Goal: Task Accomplishment & Management: Manage account settings

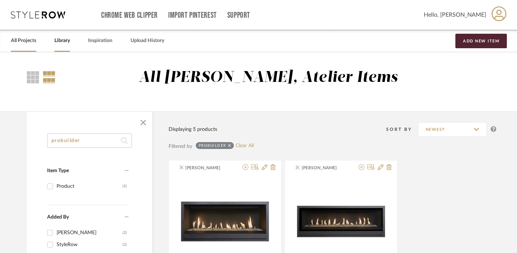
click at [25, 33] on div "All Projects" at bounding box center [23, 41] width 25 height 22
click at [21, 36] on link "All Projects" at bounding box center [23, 41] width 25 height 10
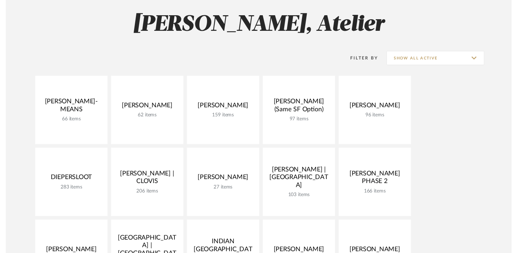
scroll to position [106, 0]
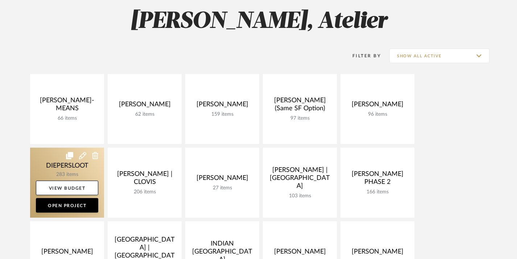
click at [62, 165] on link at bounding box center [67, 182] width 74 height 70
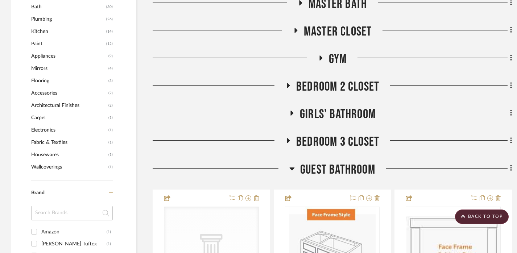
scroll to position [730, 0]
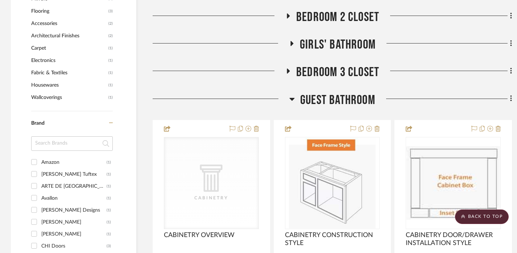
click at [318, 103] on span "Guest Bathroom" at bounding box center [337, 100] width 75 height 16
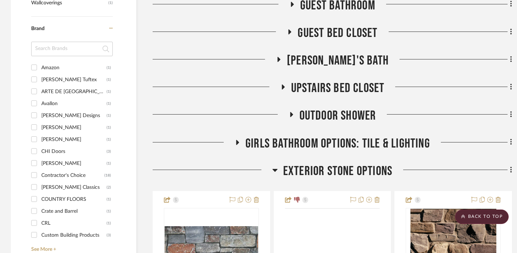
scroll to position [870, 0]
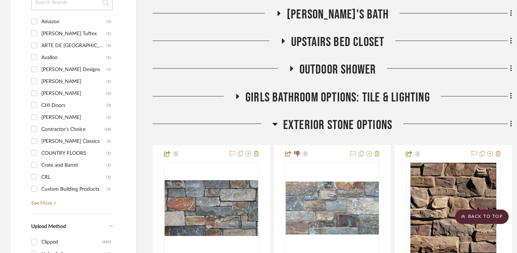
click at [321, 127] on span "Exterior Stone Options" at bounding box center [337, 125] width 109 height 16
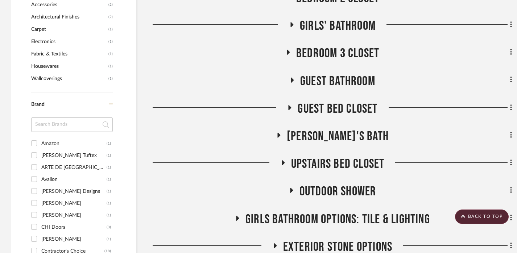
scroll to position [747, 0]
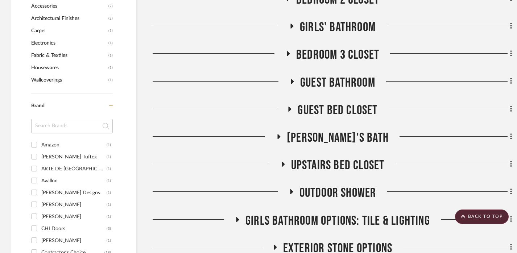
click at [343, 75] on span "Guest Bathroom" at bounding box center [337, 83] width 75 height 16
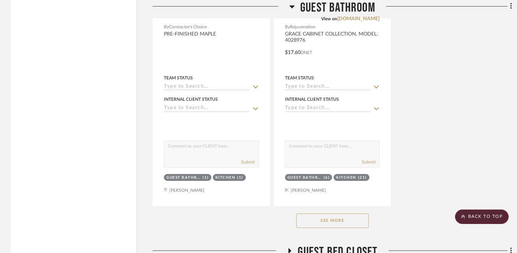
scroll to position [1607, 0]
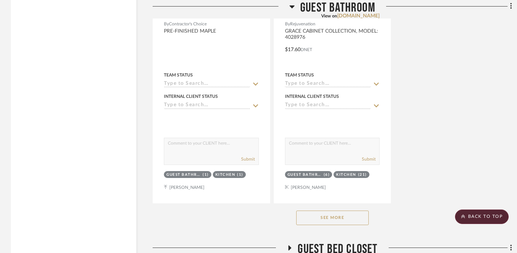
click at [340, 221] on button "See More" at bounding box center [332, 217] width 72 height 14
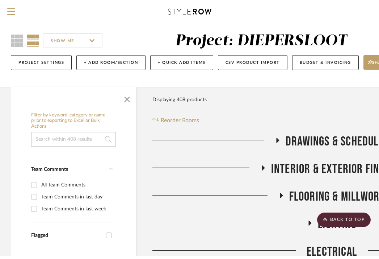
scroll to position [0, 0]
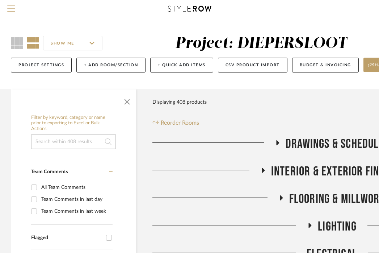
click at [12, 6] on span "Menu" at bounding box center [11, 5] width 8 height 1
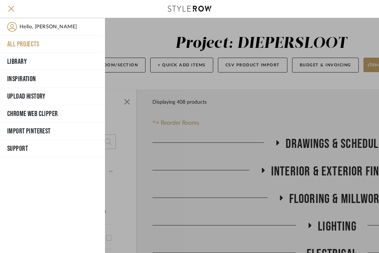
click at [16, 42] on button "All Projects" at bounding box center [52, 43] width 105 height 17
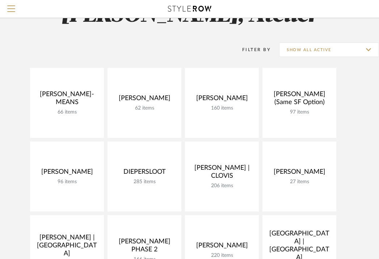
scroll to position [36, 0]
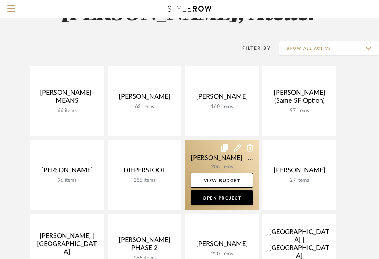
click at [207, 156] on link at bounding box center [222, 175] width 74 height 70
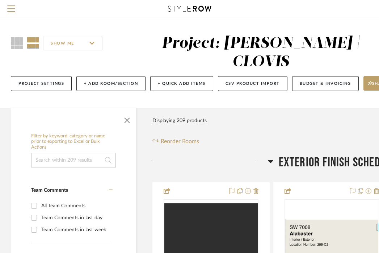
click at [285, 155] on span "EXTERIOR FINISH SCHEDULE" at bounding box center [337, 163] width 117 height 16
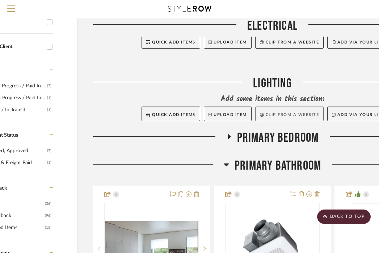
scroll to position [235, 59]
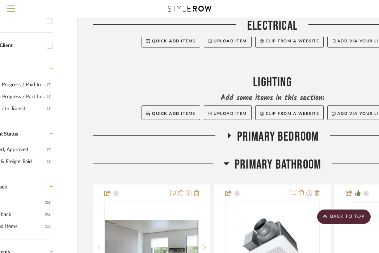
click at [302, 157] on span "Primary Bathroom" at bounding box center [278, 165] width 87 height 16
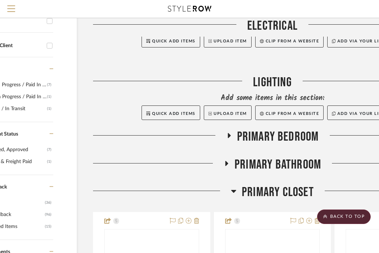
click at [289, 129] on span "Primary Bedroom" at bounding box center [278, 137] width 82 height 16
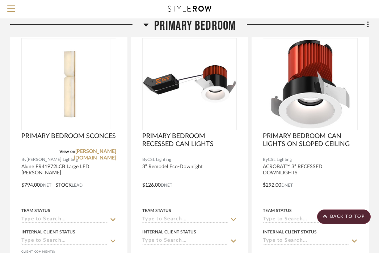
scroll to position [372, 142]
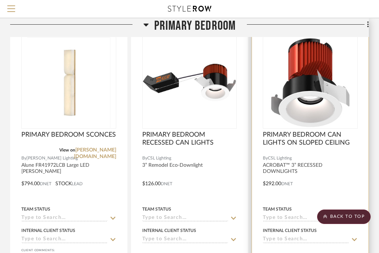
click at [324, 173] on div at bounding box center [310, 178] width 117 height 317
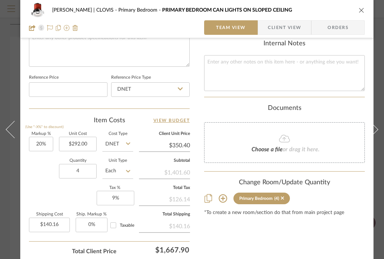
scroll to position [360, 0]
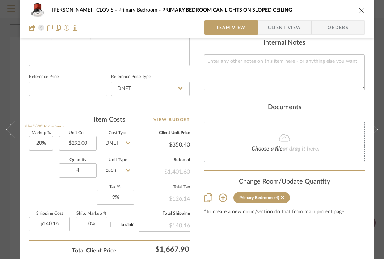
click at [362, 10] on icon "close" at bounding box center [362, 10] width 6 height 6
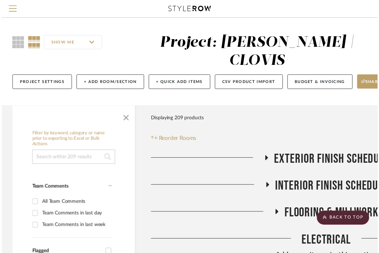
scroll to position [372, 142]
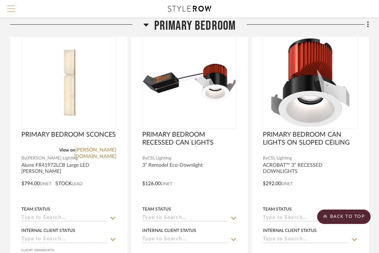
click at [11, 9] on span "Menu" at bounding box center [11, 10] width 8 height 11
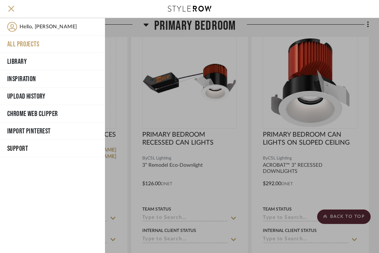
click at [24, 45] on button "All Projects" at bounding box center [52, 43] width 105 height 17
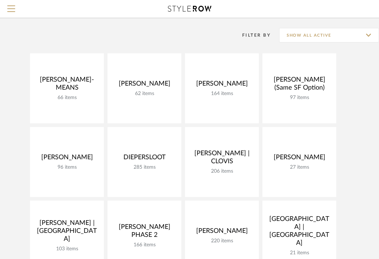
scroll to position [36, 0]
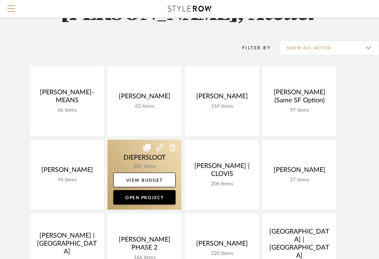
click at [120, 152] on link at bounding box center [145, 174] width 74 height 70
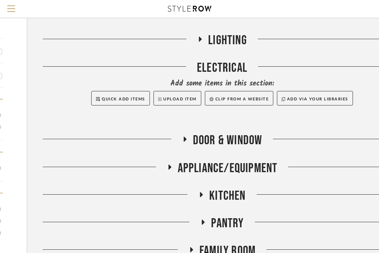
scroll to position [187, 110]
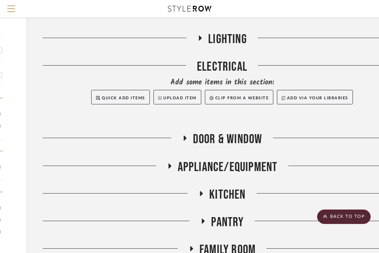
click at [209, 162] on span "APPLIANCE/EQUIPMENT" at bounding box center [228, 167] width 100 height 16
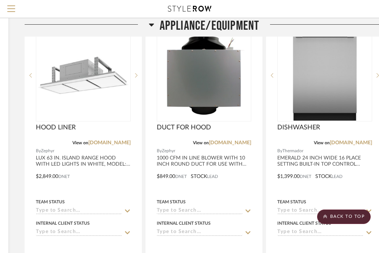
scroll to position [683, 142]
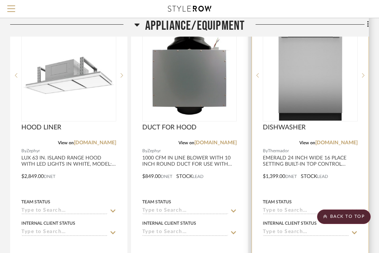
click at [292, 142] on div "View on [DOMAIN_NAME]" at bounding box center [310, 142] width 95 height 7
click at [302, 103] on div at bounding box center [310, 75] width 95 height 92
click at [302, 103] on img "0" at bounding box center [310, 75] width 91 height 91
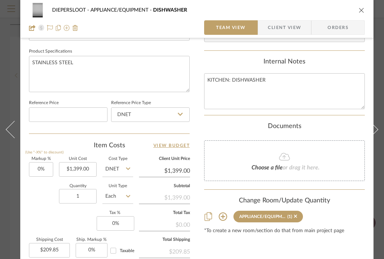
scroll to position [343, 0]
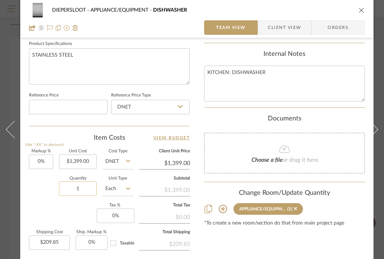
click at [84, 187] on input "1" at bounding box center [78, 188] width 38 height 14
type input "2"
type input "$419.70"
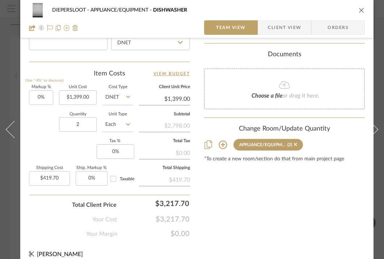
scroll to position [420, 0]
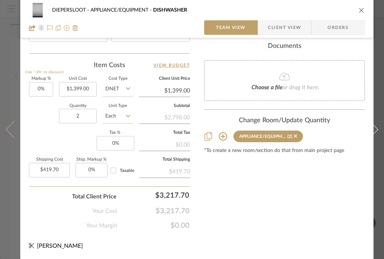
click at [14, 195] on button at bounding box center [10, 129] width 20 height 259
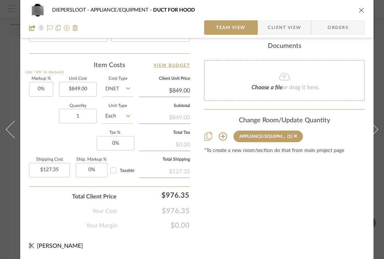
click at [363, 12] on icon "close" at bounding box center [362, 10] width 6 height 6
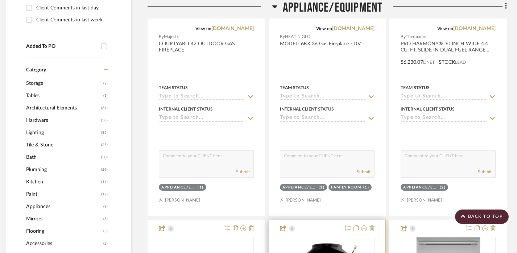
scroll to position [403, 5]
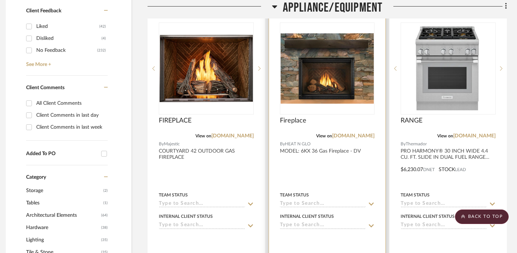
click at [339, 166] on div at bounding box center [327, 164] width 117 height 317
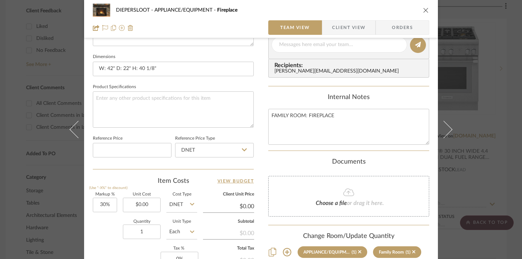
scroll to position [311, 0]
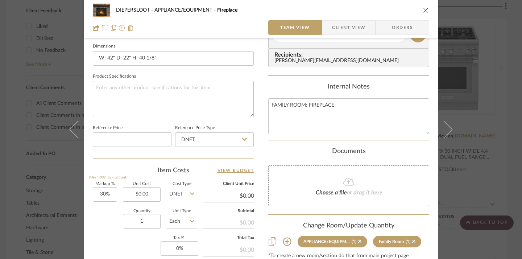
click at [164, 91] on textarea at bounding box center [173, 99] width 161 height 36
type textarea "SELECT INTERIOR PATTERN"
click at [259, 128] on div "DIEPERSLOOT APPLIANCE/EQUIPMENT Fireplace Team View Client View Orders Team-Fac…" at bounding box center [261, 29] width 354 height 669
click at [424, 11] on icon "close" at bounding box center [426, 10] width 6 height 6
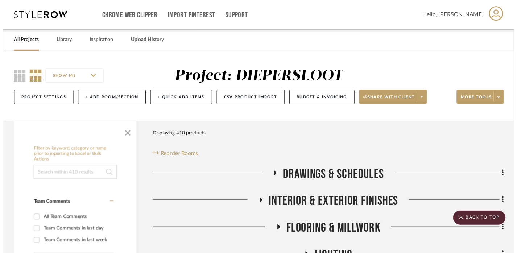
scroll to position [403, 5]
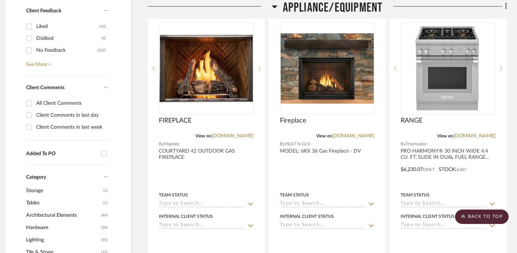
click at [343, 11] on span "APPLIANCE/EQUIPMENT" at bounding box center [333, 8] width 100 height 16
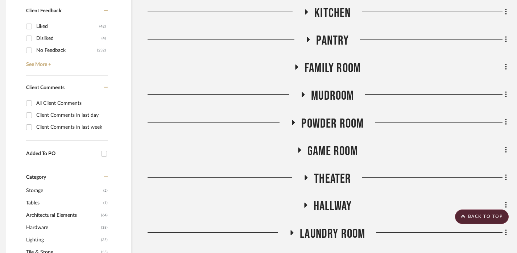
click at [343, 17] on span "Kitchen" at bounding box center [332, 13] width 36 height 16
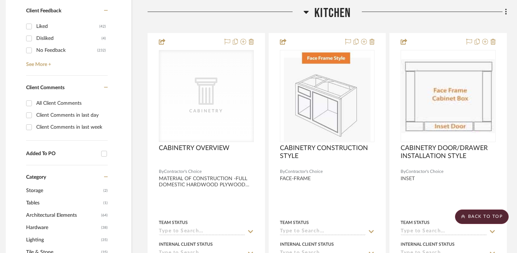
click at [343, 17] on span "Kitchen" at bounding box center [332, 13] width 36 height 16
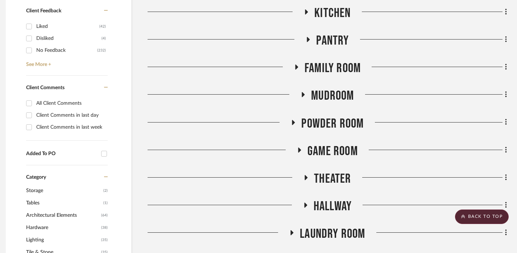
click at [319, 16] on span "Kitchen" at bounding box center [332, 13] width 36 height 16
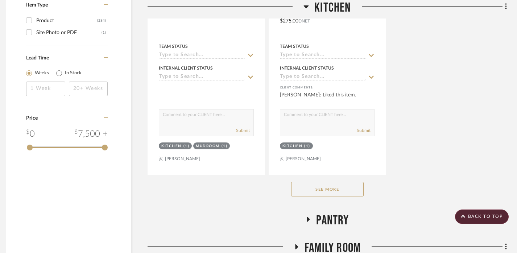
scroll to position [1225, 5]
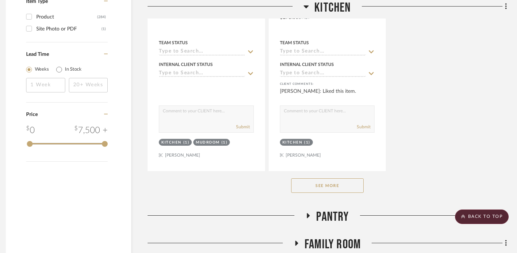
click at [311, 186] on button "See More" at bounding box center [327, 185] width 72 height 14
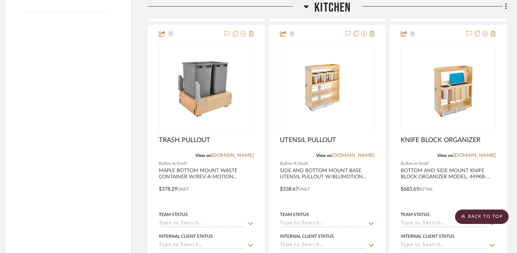
scroll to position [1375, 5]
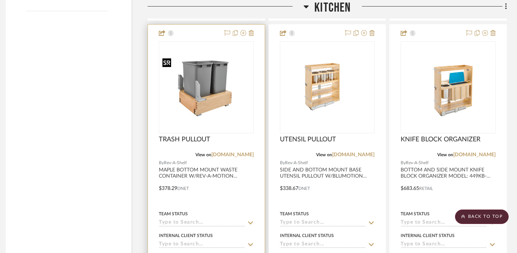
click at [206, 96] on img "0" at bounding box center [205, 87] width 93 height 62
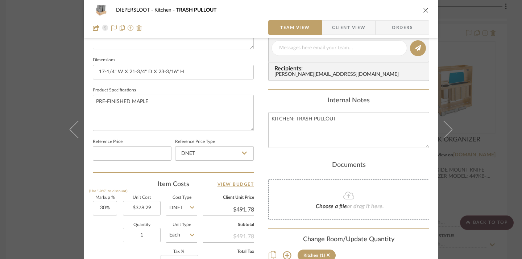
scroll to position [298, 0]
click at [145, 229] on input "1" at bounding box center [142, 233] width 38 height 14
click at [146, 232] on input "1" at bounding box center [142, 233] width 38 height 14
type input "2"
click at [102, 233] on div "Quantity 2 Unit Type Each" at bounding box center [145, 235] width 104 height 26
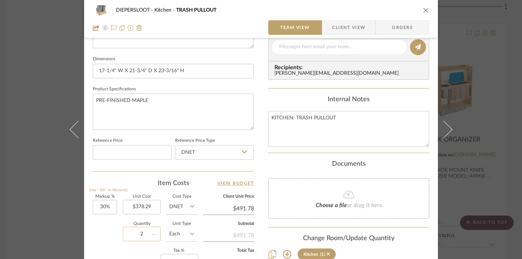
type input "$147.53"
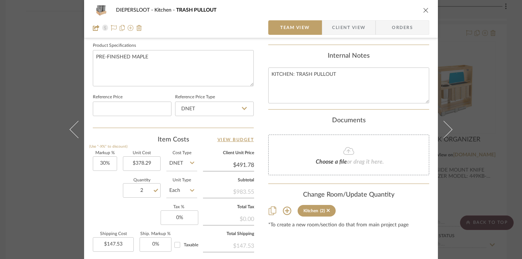
scroll to position [414, 0]
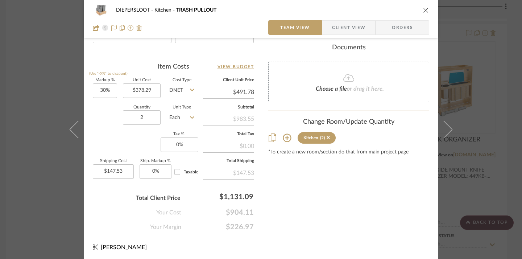
click at [48, 188] on div "DIEPERSLOOT Kitchen TRASH PULLOUT Team View Client View Orders Team-Facing Deta…" at bounding box center [261, 129] width 522 height 259
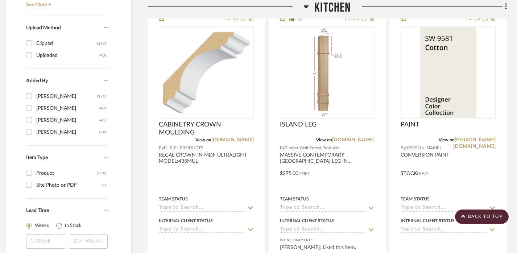
scroll to position [1018, 5]
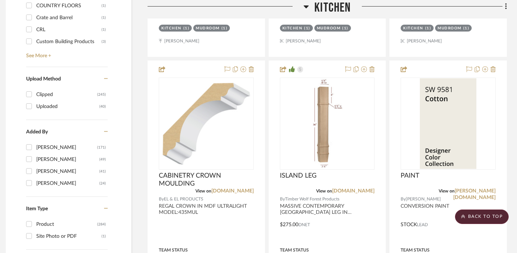
click at [0, 0] on div at bounding box center [0, 0] width 0 height 0
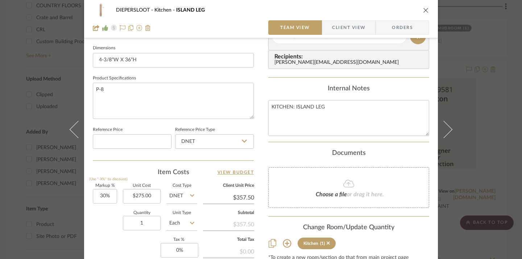
scroll to position [317, 0]
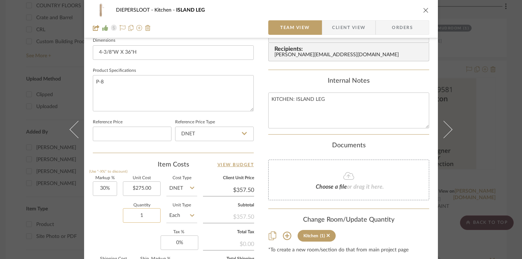
click at [142, 214] on input "1" at bounding box center [142, 215] width 38 height 14
type input "3"
click at [129, 236] on div "Markup % (Use "-X%" to discount) 30% Unit Cost $275.00 Cost Type DNET Client Un…" at bounding box center [173, 229] width 161 height 106
type input "$160.88"
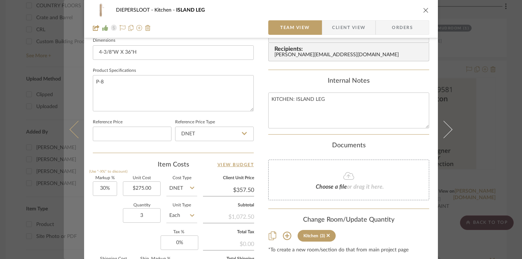
click at [71, 197] on button at bounding box center [74, 129] width 20 height 259
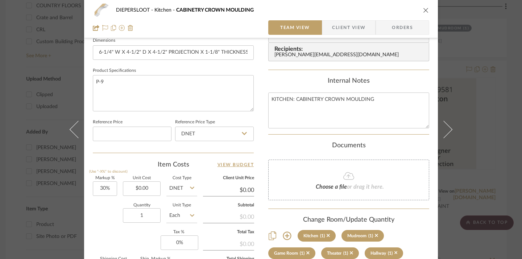
click at [484, 163] on div "DIEPERSLOOT Kitchen CABINETRY CROWN MOULDING Team View Client View Orders Team-…" at bounding box center [261, 129] width 522 height 259
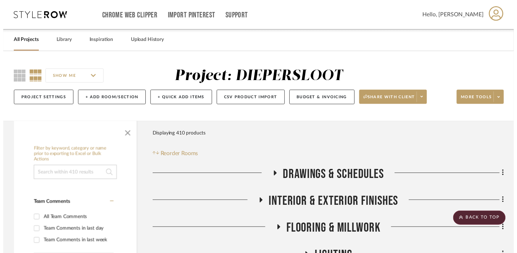
scroll to position [1018, 5]
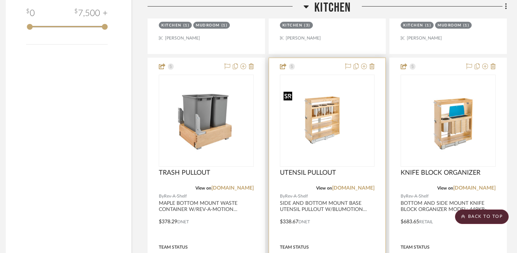
click at [326, 138] on img "0" at bounding box center [326, 120] width 93 height 62
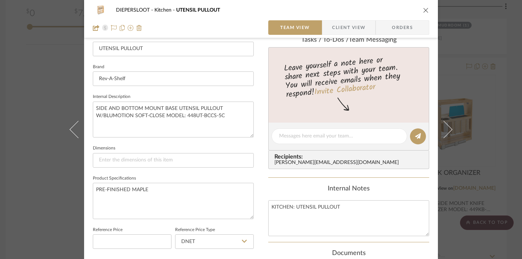
scroll to position [224, 0]
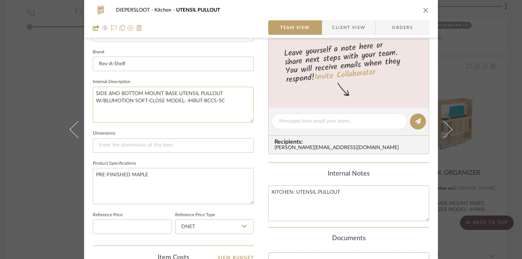
drag, startPoint x: 185, startPoint y: 100, endPoint x: 224, endPoint y: 102, distance: 38.8
click at [224, 102] on textarea "SIDE AND BOTTOM MOUNT BASE UTENSIL PULLOUT W/BLUMOTION SOFT-CLOSE MODEL: 448UT-…" at bounding box center [173, 105] width 161 height 36
paste textarea "SC-9"
type textarea "SIDE AND BOTTOM MOUNT BASE UTENSIL PULLOUT W/BLUMOTION SOFT-CLOSE MODEL: 448UT-…"
click at [268, 161] on summary-project-messaging "Tasks / To-Dos / team Messaging Leave yourself a note here or share next steps …" at bounding box center [348, 91] width 161 height 141
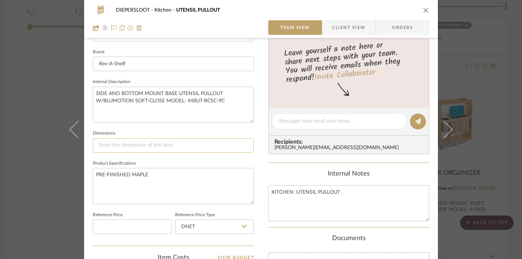
click at [221, 147] on input at bounding box center [173, 145] width 161 height 14
paste input "10-1/8" W x 21-21/32" D x 25-1/2" H"
type input "10-1/8" W x 21-21/32" D x 25-1/2" H"
click at [263, 159] on div "DIEPERSLOOT Kitchen UTENSIL PULLOUT Team View Client View Orders Team-Facing De…" at bounding box center [261, 116] width 354 height 669
click at [29, 172] on div "DIEPERSLOOT Kitchen UTENSIL PULLOUT Team View Client View Orders Team-Facing De…" at bounding box center [261, 129] width 522 height 259
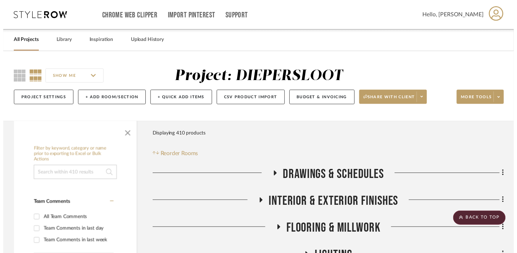
scroll to position [1342, 5]
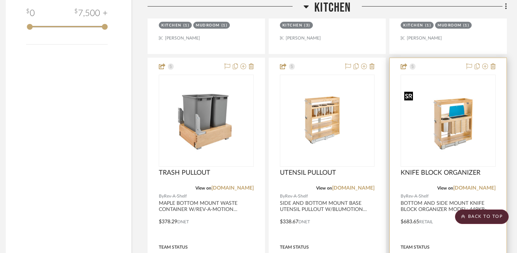
click at [431, 147] on img "0" at bounding box center [447, 120] width 93 height 62
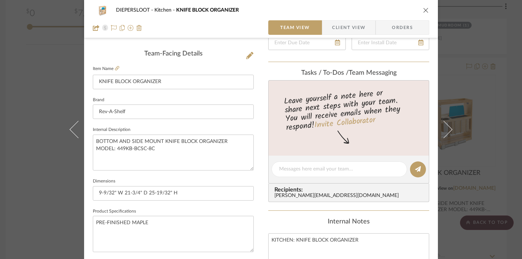
scroll to position [179, 0]
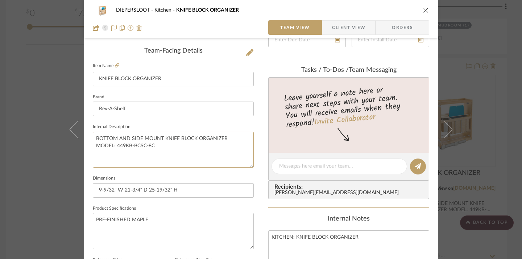
drag, startPoint x: 163, startPoint y: 145, endPoint x: 82, endPoint y: 139, distance: 81.0
click at [84, 139] on div "DIEPERSLOOT Kitchen KNIFE BLOCK ORGANIZER Team View Client View Orders Team-Fac…" at bounding box center [261, 160] width 354 height 669
paste textarea "ase Cabinet Pullout w/ Knife Block & Utensil Bins, Model:448KB-BCSC-9C"
click at [97, 137] on textarea "Base Cabinet Pullout w/ Knife Block & Utensil Bins, Model:448KB-BCSC-9C" at bounding box center [173, 149] width 161 height 36
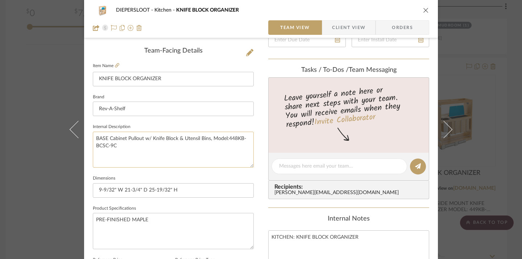
click at [117, 137] on textarea "BASE Cabinet Pullout w/ Knife Block & Utensil Bins, Model:448KB-BCSC-9C" at bounding box center [173, 149] width 161 height 36
click at [114, 138] on textarea "BASE Cabinet Pullout w/ Knife Block & Utensil Bins, Model:448KB-BCSC-9C" at bounding box center [173, 149] width 161 height 36
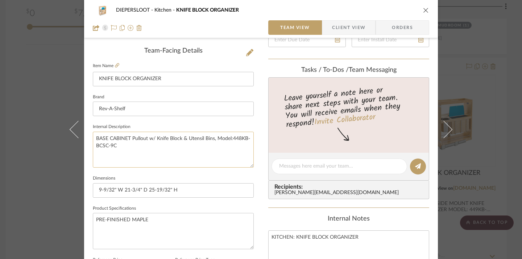
click at [137, 137] on textarea "BASE CABINET Pullout w/ Knife Block & Utensil Bins, Model:448KB-BCSC-9C" at bounding box center [173, 149] width 161 height 36
click at [154, 139] on textarea "BASE CABINET PULLOUT w/ Knife Block & Utensil Bins, Model:448KB-BCSC-9C" at bounding box center [173, 149] width 161 height 36
click at [169, 138] on textarea "BASE CABINET PULLOUT W/ Knife Block & Utensil Bins, Model:448KB-BCSC-9C" at bounding box center [173, 149] width 161 height 36
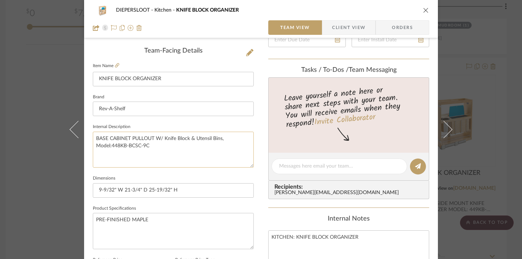
click at [169, 138] on textarea "BASE CABINET PULLOUT W/ Knife Block & Utensil Bins, Model:448KB-BCSC-9C" at bounding box center [173, 149] width 161 height 36
click at [187, 139] on textarea "BASE CABINET PULLOUT W/ KNIFE Block & Utensil Bins, Model:448KB-BCSC-9C" at bounding box center [173, 149] width 161 height 36
click at [206, 138] on textarea "BASE CABINET PULLOUT W/ KNIFE BLOCK & Utensil Bins, Model:448KB-BCSC-9C" at bounding box center [173, 149] width 161 height 36
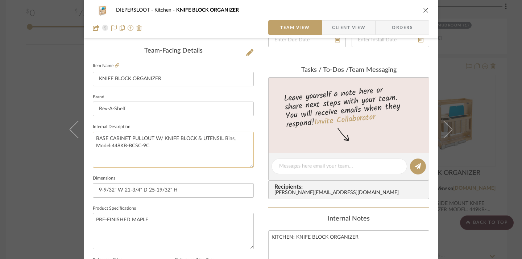
click at [230, 137] on textarea "BASE CABINET PULLOUT W/ KNIFE BLOCK & UTENSIL Bins, Model:448KB-BCSC-9C" at bounding box center [173, 149] width 161 height 36
click at [227, 141] on textarea "BASE CABINET PULLOUT W/ KNIFE BLOCK & UTENSIL Bins, Model:448KB-BCSC-9C" at bounding box center [173, 149] width 161 height 36
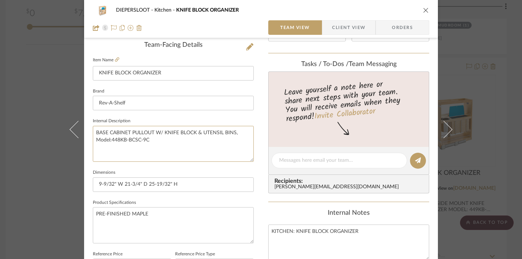
scroll to position [188, 0]
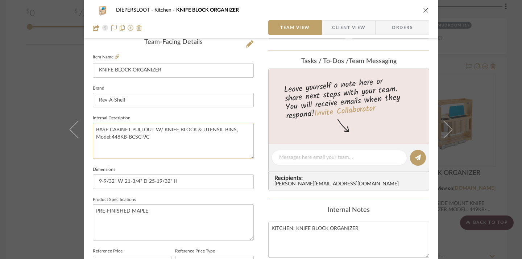
click at [98, 139] on textarea "BASE CABINET PULLOUT W/ KNIFE BLOCK & UTENSIL BINS, Model:448KB-BCSC-9C" at bounding box center [173, 141] width 161 height 36
type textarea "BASE CABINET PULLOUT W/ KNIFE BLOCK & UTENSIL BINS, MODEL: 448KB-BCSC-9C"
click at [197, 180] on input "9-9/32" W 21-3/4" D 25-19/32" H" at bounding box center [173, 181] width 161 height 14
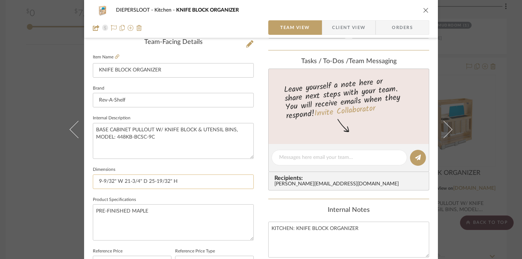
click at [197, 180] on input "9-9/32" W 21-3/4" D 25-19/32" H" at bounding box center [173, 181] width 161 height 14
paste input "10-1/8" W x 21-5/8" D x 25-1/"
type input "10-1/8" W x 21-5/8" D x 25-1/2" H"
click at [254, 191] on div "DIEPERSLOOT Kitchen KNIFE BLOCK ORGANIZER Team View Client View Orders Team-Fac…" at bounding box center [261, 152] width 354 height 669
click at [31, 200] on div "DIEPERSLOOT Kitchen KNIFE BLOCK ORGANIZER Team View Client View Orders Team-Fac…" at bounding box center [261, 129] width 522 height 259
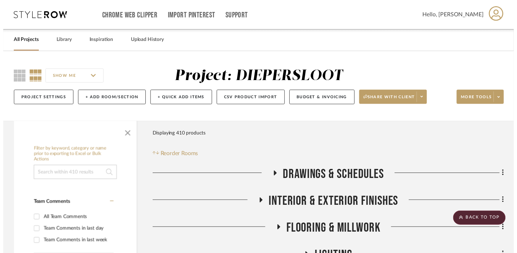
scroll to position [1342, 5]
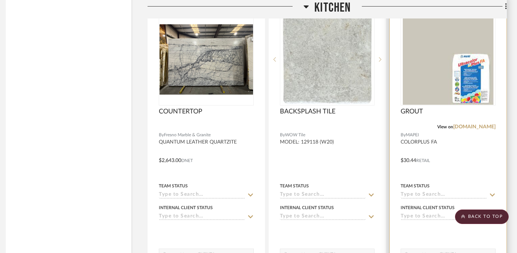
click at [448, 174] on div at bounding box center [447, 155] width 117 height 317
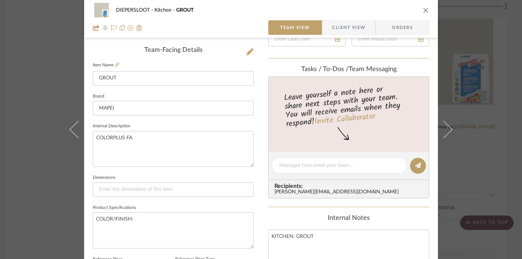
scroll to position [187, 0]
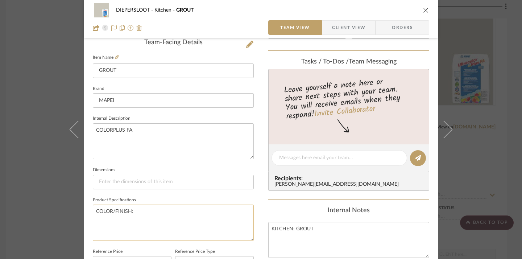
click at [190, 210] on textarea "COLOR/FINISH:" at bounding box center [173, 222] width 161 height 36
type textarea "COLOR/FINISH:"
type textarea "COLOR/FINISH: ALABASTER 5001"
click at [170, 181] on input at bounding box center [173, 182] width 161 height 14
type input "N/A"
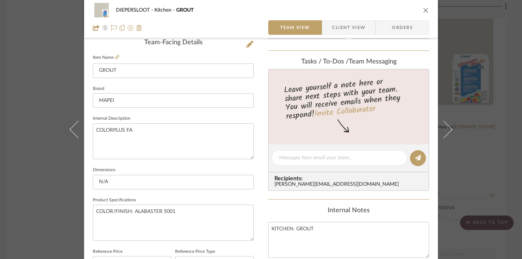
click at [251, 208] on div "DIEPERSLOOT Kitchen GROUT Team View Client View Orders Team-Facing Details Item…" at bounding box center [261, 152] width 354 height 669
click at [486, 206] on div "DIEPERSLOOT Kitchen GROUT Team View Client View Orders Team-Facing Details Item…" at bounding box center [261, 129] width 522 height 259
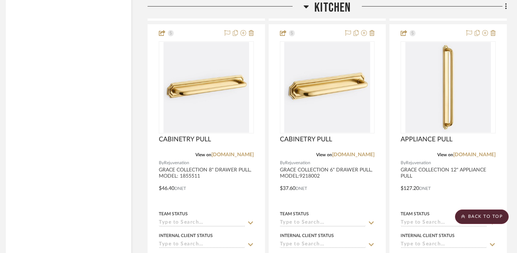
scroll to position [2003, 5]
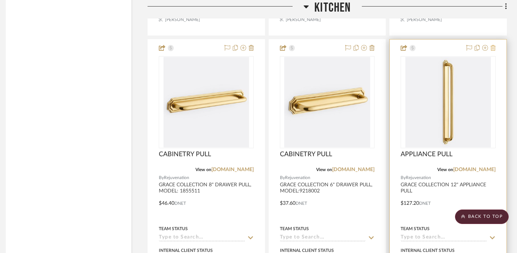
click at [493, 47] on icon at bounding box center [492, 48] width 5 height 6
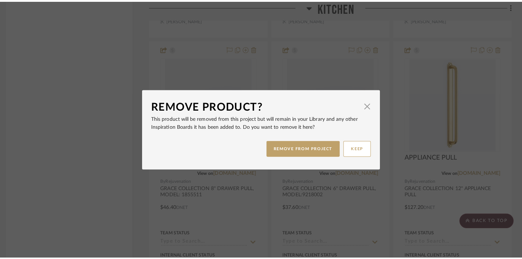
scroll to position [0, 0]
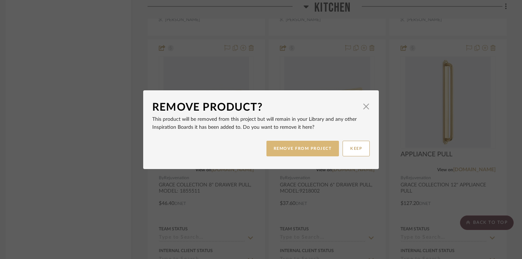
click at [293, 146] on button "REMOVE FROM PROJECT" at bounding box center [302, 149] width 73 height 16
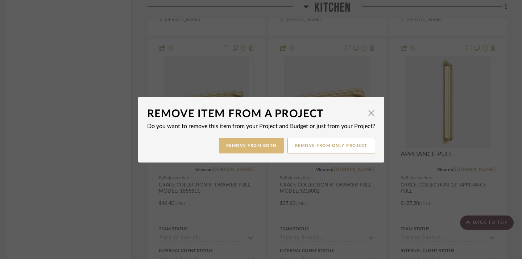
click at [256, 145] on button "Remove from Both" at bounding box center [251, 146] width 65 height 16
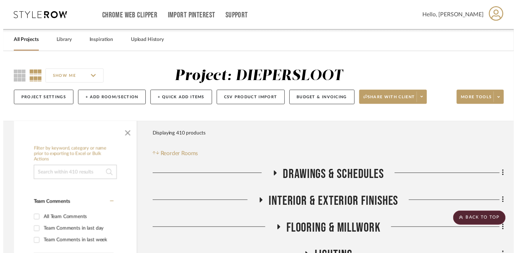
scroll to position [2003, 5]
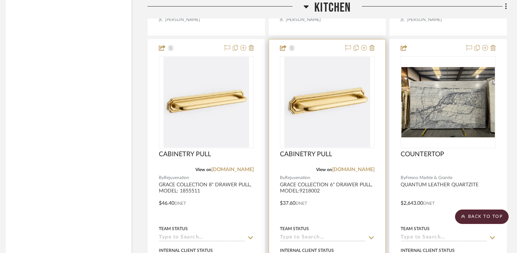
click at [360, 205] on div at bounding box center [327, 197] width 117 height 317
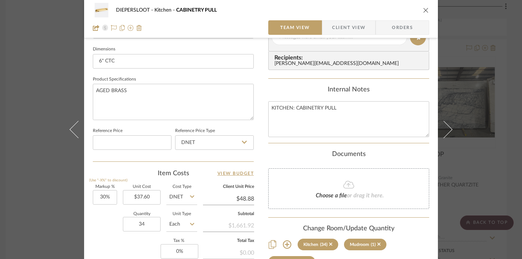
scroll to position [310, 0]
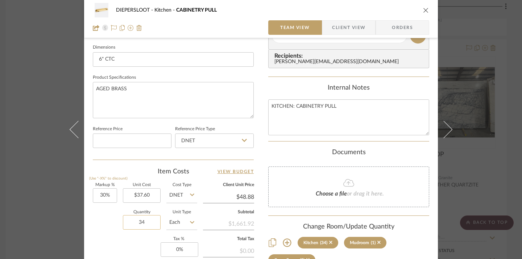
click at [138, 222] on input "34" at bounding box center [142, 222] width 38 height 14
type input "14"
click at [117, 246] on div "Markup % (Use "-X%" to discount) 30% Unit Cost $37.60 Cost Type DNET Client Uni…" at bounding box center [173, 236] width 161 height 106
type input "$102.65"
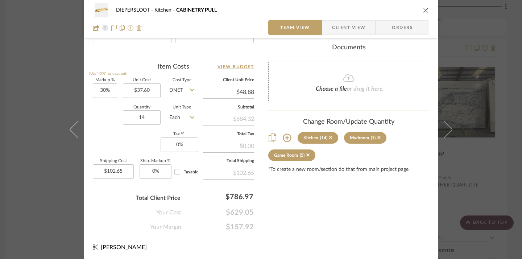
click at [476, 195] on div "DIEPERSLOOT Kitchen CABINETRY PULL Team View Client View Orders Team-Facing Det…" at bounding box center [261, 129] width 522 height 259
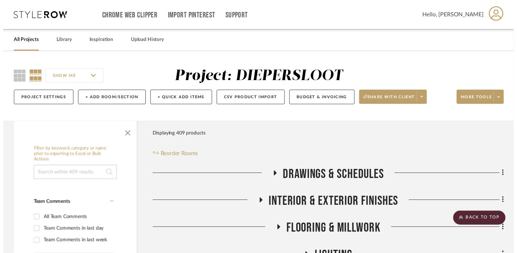
scroll to position [2003, 5]
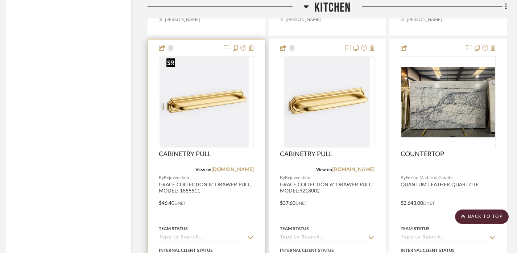
click at [225, 128] on div at bounding box center [206, 102] width 95 height 92
click at [225, 128] on img "0" at bounding box center [205, 102] width 85 height 91
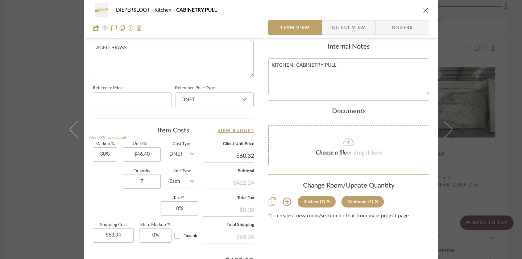
scroll to position [364, 0]
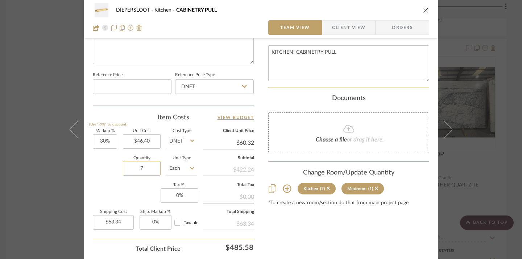
click at [150, 171] on input "7" at bounding box center [142, 168] width 38 height 14
type input "13"
click at [109, 193] on div "Markup % (Use "-X%" to discount) 30% Unit Cost $46.40 Cost Type DNET Client Uni…" at bounding box center [173, 182] width 161 height 106
type input "$117.62"
click at [28, 183] on div "DIEPERSLOOT Kitchen CABINETRY PULL Team View Client View Orders Team-Facing Det…" at bounding box center [261, 129] width 522 height 259
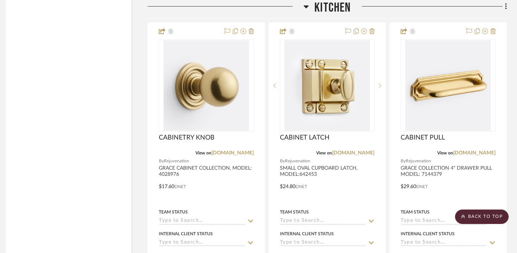
scroll to position [1685, 5]
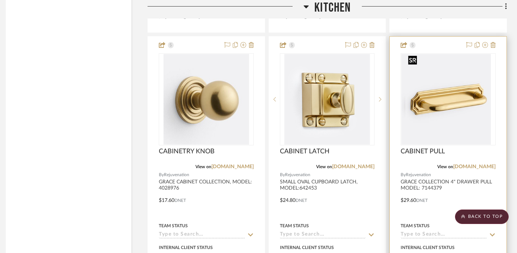
click at [426, 106] on img "0" at bounding box center [443, 99] width 85 height 91
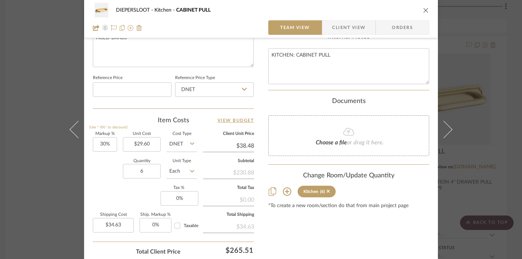
scroll to position [375, 0]
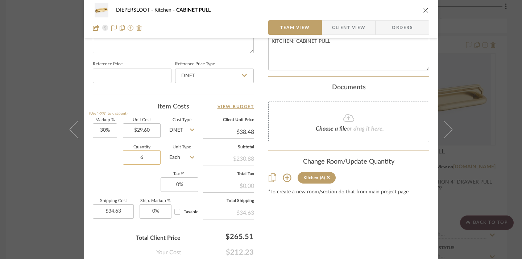
click at [144, 152] on input "6" at bounding box center [142, 157] width 38 height 14
type input "16"
click at [131, 171] on div "Markup % (Use "-X%" to discount) 30% Unit Cost $29.60 Cost Type DNET Client Uni…" at bounding box center [173, 171] width 161 height 106
type input "$92.35"
click at [44, 171] on div "DIEPERSLOOT Kitchen CABINET PULL Team View Client View Orders Team-Facing Detai…" at bounding box center [261, 129] width 522 height 259
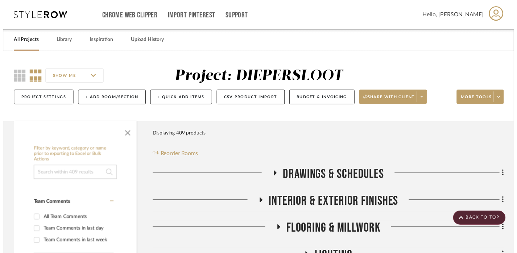
scroll to position [1685, 5]
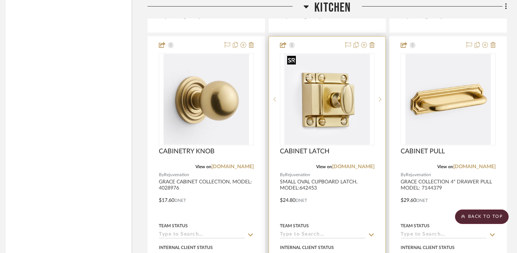
click at [344, 121] on img "0" at bounding box center [326, 99] width 85 height 91
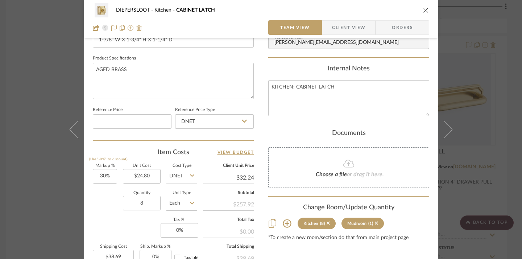
scroll to position [352, 0]
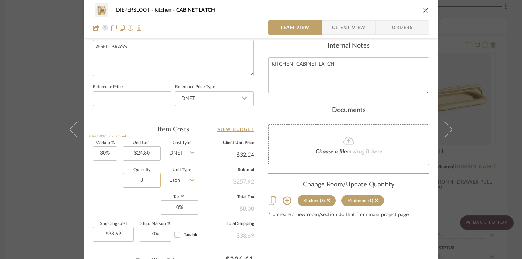
click at [143, 178] on input "8" at bounding box center [142, 180] width 38 height 14
type input "12"
click at [137, 202] on div "Markup % (Use "-X%" to discount) 30% Unit Cost $24.80 Cost Type DNET Client Uni…" at bounding box center [173, 194] width 161 height 106
type input "$58.03"
click at [488, 204] on div "DIEPERSLOOT Kitchen CABINET LATCH Team View Client View Orders 1 / 2 Team-Facin…" at bounding box center [261, 129] width 522 height 259
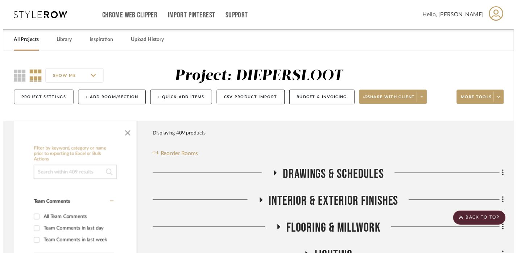
scroll to position [1685, 5]
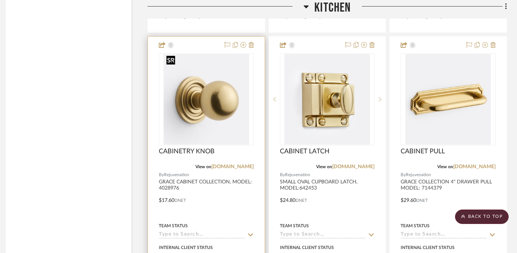
click at [0, 0] on img at bounding box center [0, 0] width 0 height 0
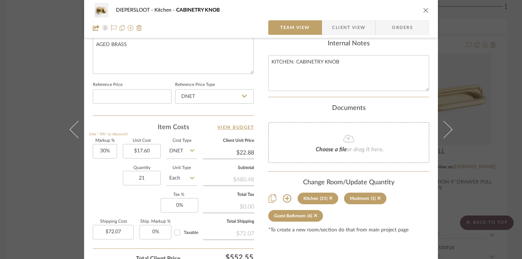
scroll to position [355, 0]
click at [140, 177] on input "21" at bounding box center [142, 177] width 38 height 14
type input "20"
click at [120, 191] on div "Markup % (Use "-X%" to discount) 30% Unit Cost $17.60 Cost Type DNET Client Uni…" at bounding box center [173, 191] width 161 height 106
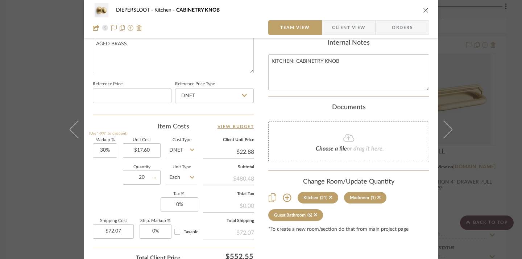
type input "$68.64"
click at [486, 185] on div "DIEPERSLOOT Kitchen CABINETRY KNOB Team View Client View Orders Team-Facing Det…" at bounding box center [261, 129] width 522 height 259
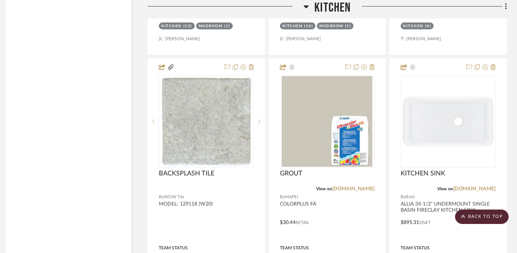
scroll to position [2333, 5]
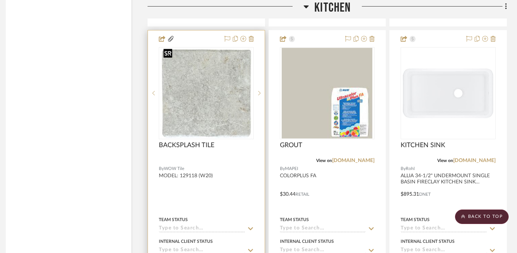
click at [224, 114] on img "0" at bounding box center [205, 93] width 91 height 91
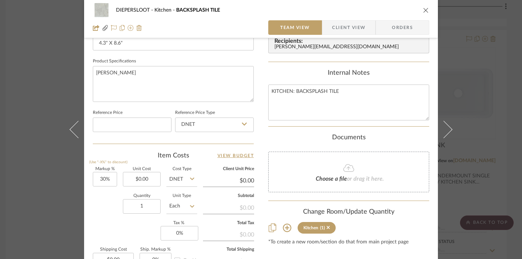
scroll to position [333, 0]
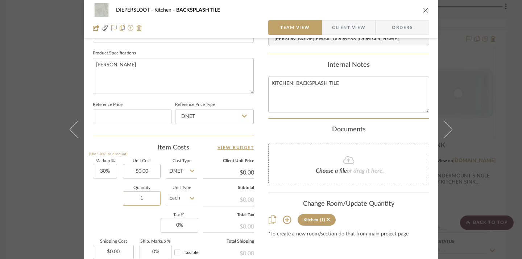
click at [148, 195] on input "1" at bounding box center [142, 198] width 38 height 14
type input "44"
click at [124, 218] on div "Markup % (Use "-X%" to discount) 30% Unit Cost $0.00 Cost Type DNET Client Unit…" at bounding box center [173, 212] width 161 height 106
click at [28, 201] on div "DIEPERSLOOT Kitchen BACKSPLASH TILE Team View Client View Orders ABBEY_STONE_lo…" at bounding box center [261, 129] width 522 height 259
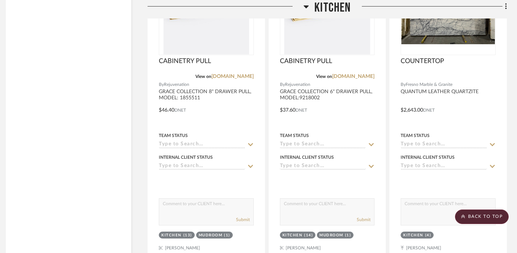
scroll to position [2029, 5]
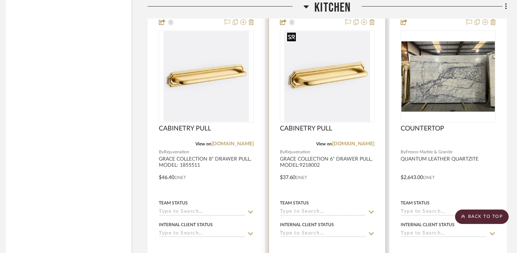
click at [334, 100] on img "0" at bounding box center [326, 76] width 85 height 91
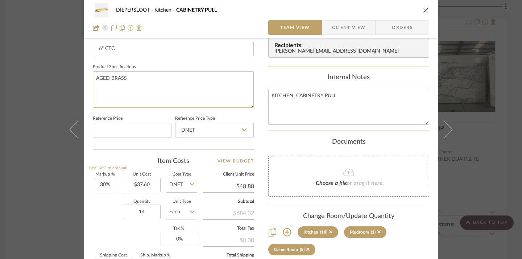
scroll to position [321, 0]
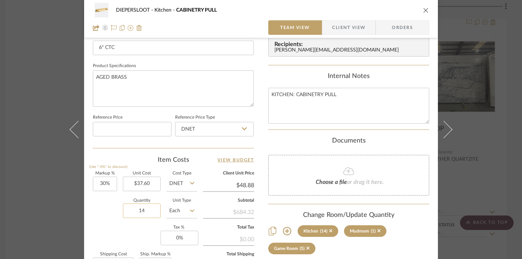
click at [137, 209] on input "14" at bounding box center [142, 210] width 38 height 14
click at [139, 209] on input "14" at bounding box center [142, 210] width 38 height 14
type input "4"
click at [101, 215] on div "Quantity 4 Unit Type Each" at bounding box center [145, 212] width 104 height 26
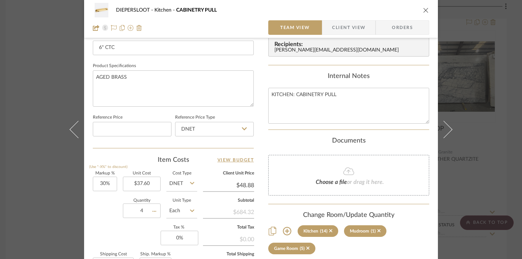
type input "$29.33"
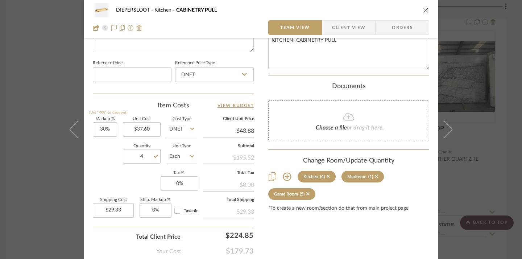
scroll to position [414, 0]
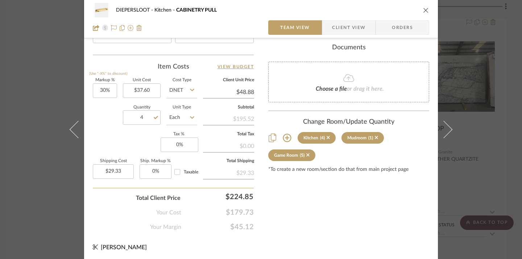
click at [492, 189] on div "DIEPERSLOOT Kitchen CABINETRY PULL Team View Client View Orders Team-Facing Det…" at bounding box center [261, 129] width 522 height 259
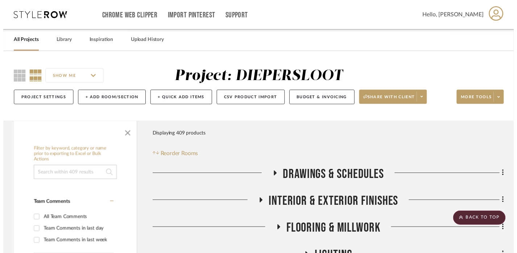
scroll to position [2029, 5]
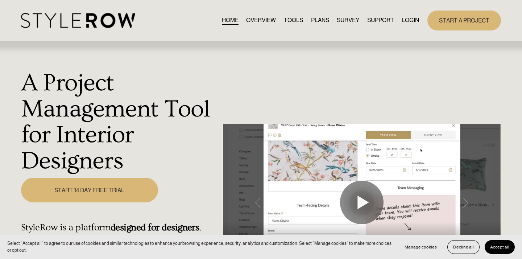
click at [412, 22] on link "LOGIN" at bounding box center [409, 21] width 17 height 10
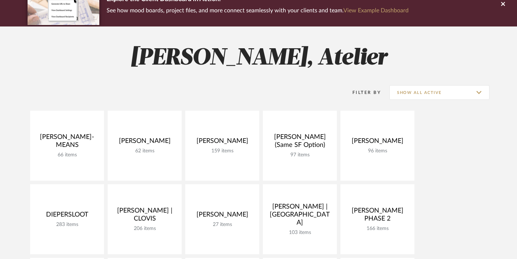
scroll to position [70, 0]
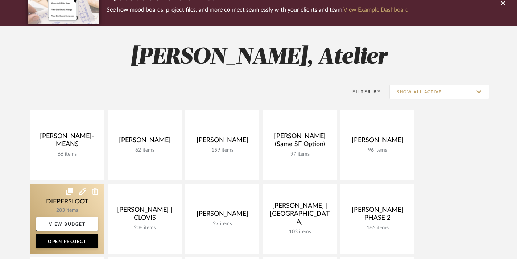
click at [54, 204] on link at bounding box center [67, 218] width 74 height 70
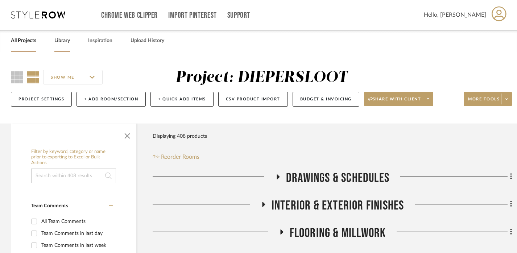
click at [64, 41] on link "Library" at bounding box center [62, 41] width 16 height 10
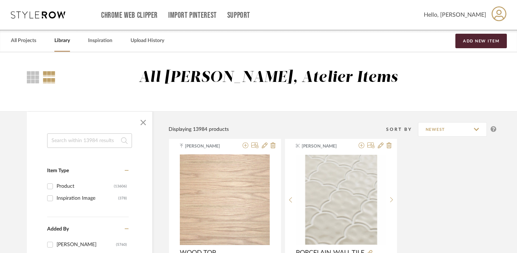
click at [82, 142] on input at bounding box center [89, 140] width 85 height 14
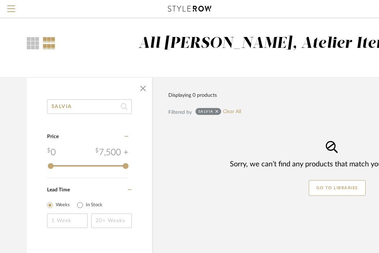
click at [80, 106] on input "SALVIA" at bounding box center [89, 106] width 85 height 14
click at [83, 106] on input "JEANNE" at bounding box center [89, 106] width 85 height 14
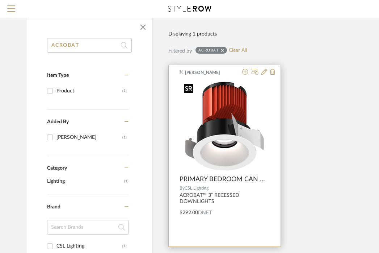
scroll to position [73, 0]
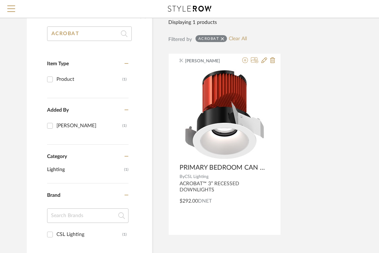
type input "ACROBAT"
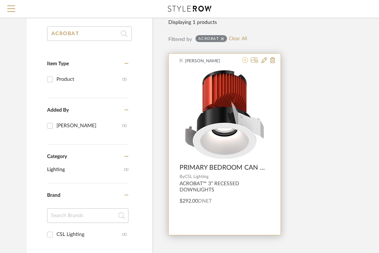
click at [247, 61] on icon at bounding box center [245, 60] width 6 height 6
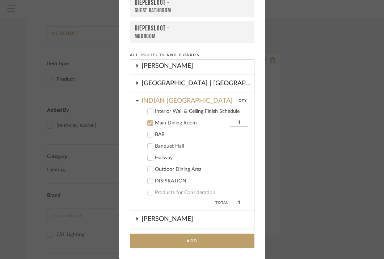
scroll to position [189, 0]
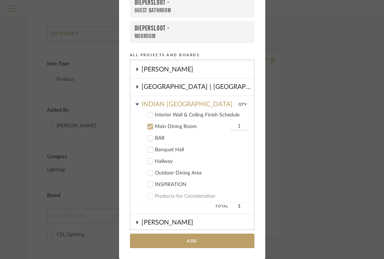
click at [183, 127] on div "Main Dining Room" at bounding box center [192, 127] width 74 height 6
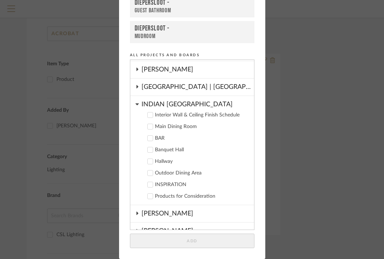
click at [184, 104] on div "INDIAN [GEOGRAPHIC_DATA]" at bounding box center [198, 102] width 113 height 13
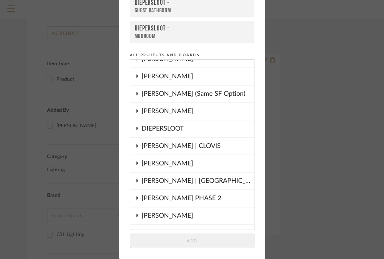
scroll to position [0, 0]
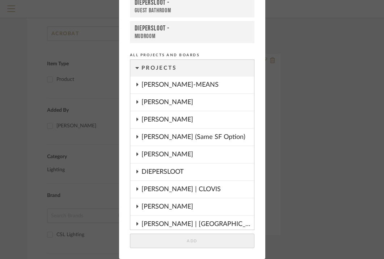
click at [164, 119] on div "[PERSON_NAME]" at bounding box center [198, 119] width 113 height 17
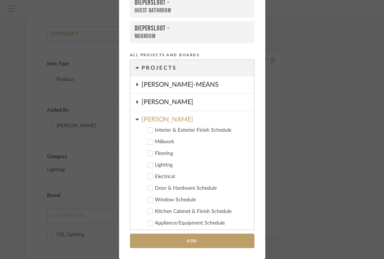
click at [156, 163] on div "Lighting" at bounding box center [201, 165] width 93 height 6
click at [239, 165] on input "1" at bounding box center [239, 164] width 18 height 7
click at [238, 165] on input "1" at bounding box center [239, 164] width 18 height 7
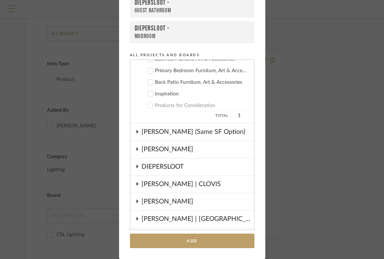
scroll to position [210, 0]
type input "12"
click at [187, 185] on div "[PERSON_NAME] | CLOVIS" at bounding box center [198, 183] width 113 height 17
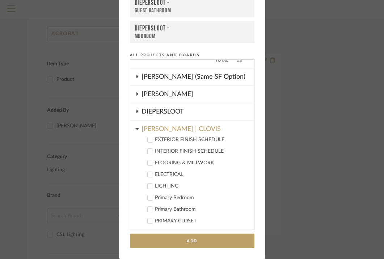
scroll to position [274, 0]
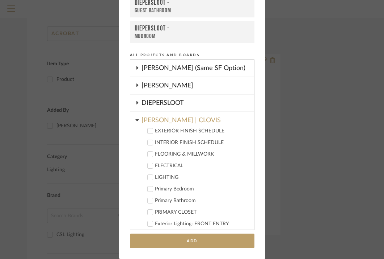
click at [177, 187] on div "Primary Bedroom" at bounding box center [201, 189] width 93 height 6
click at [235, 188] on input "1" at bounding box center [239, 188] width 18 height 7
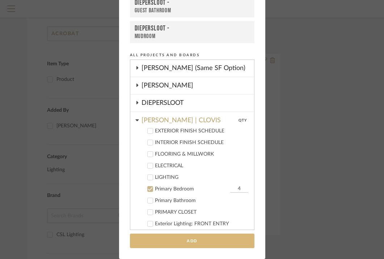
type input "4"
click at [210, 237] on button "Add" at bounding box center [192, 240] width 125 height 15
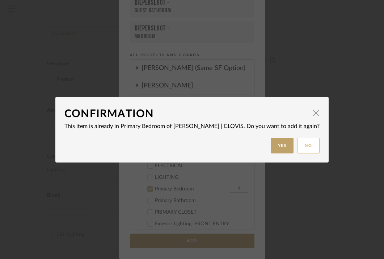
click at [297, 147] on button "No" at bounding box center [308, 146] width 22 height 16
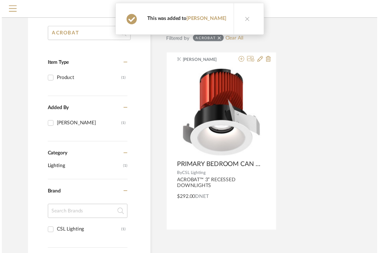
scroll to position [73, 0]
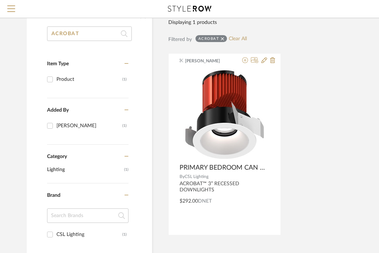
click at [98, 35] on input "ACROBAT" at bounding box center [89, 33] width 85 height 14
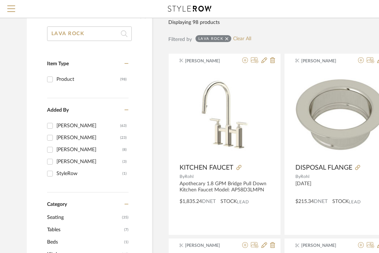
click at [68, 36] on input "LAVA ROCK" at bounding box center [89, 33] width 85 height 14
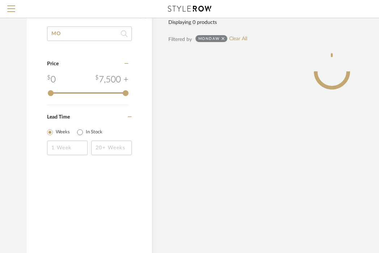
type input "M"
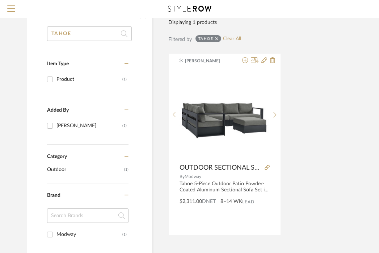
type input "TAHOE"
